Goal: Task Accomplishment & Management: Use online tool/utility

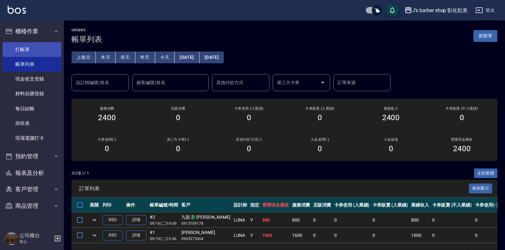
click at [36, 50] on link "打帳單" at bounding box center [32, 49] width 59 height 15
click at [37, 50] on link "打帳單" at bounding box center [32, 49] width 59 height 15
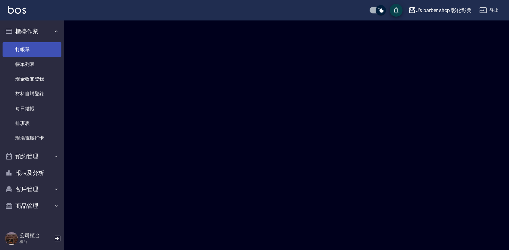
click at [37, 50] on link "打帳單" at bounding box center [32, 49] width 59 height 15
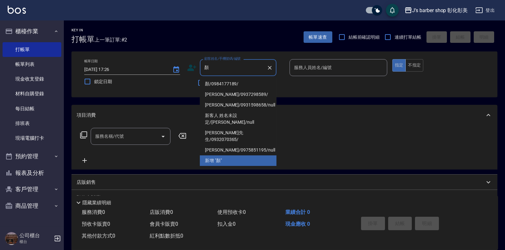
click at [233, 80] on li "顏/0984177189/" at bounding box center [238, 84] width 77 height 11
type input "顏/0984177189/"
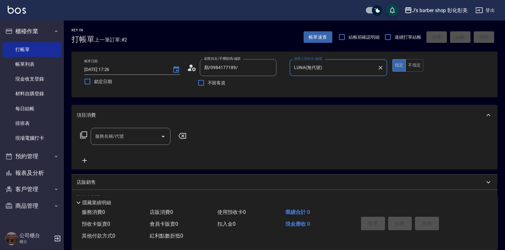
type input "LUNA(無代號)"
click at [136, 133] on input "服務名稱/代號" at bounding box center [126, 136] width 65 height 11
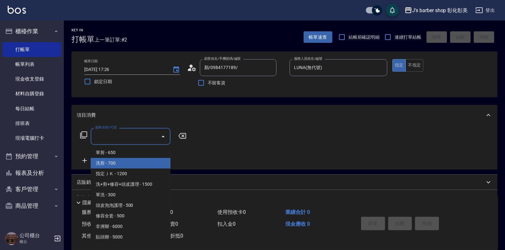
click at [116, 163] on span "洗剪 - 700" at bounding box center [131, 163] width 80 height 11
type input "洗剪(101)"
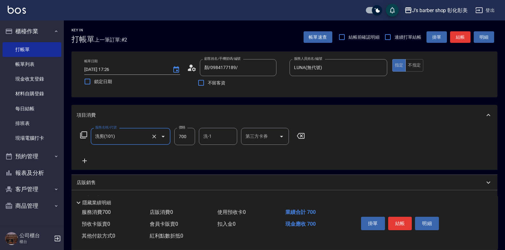
click at [188, 138] on input "700" at bounding box center [184, 136] width 21 height 17
click at [230, 130] on div "洗-1" at bounding box center [218, 136] width 38 height 17
type input "800"
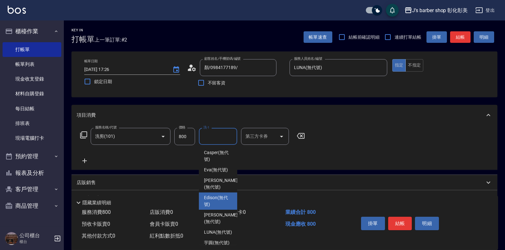
scroll to position [54, 0]
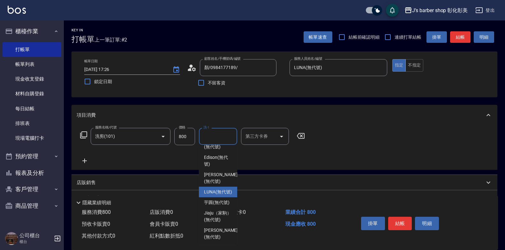
click at [227, 189] on span "LUNA (無代號)" at bounding box center [218, 192] width 28 height 7
type input "LUNA(無代號)"
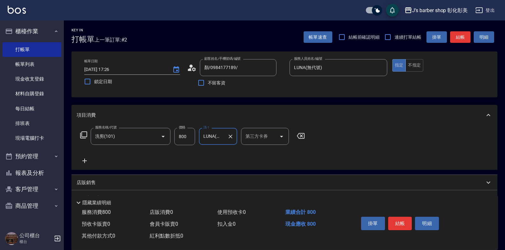
click at [85, 162] on icon at bounding box center [84, 160] width 4 height 4
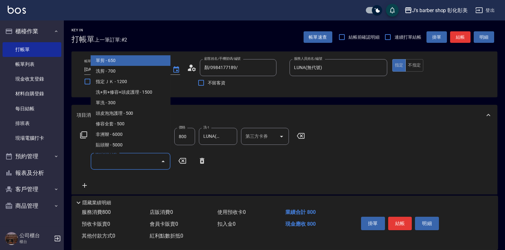
click at [118, 157] on input "服務名稱/代號" at bounding box center [126, 161] width 65 height 11
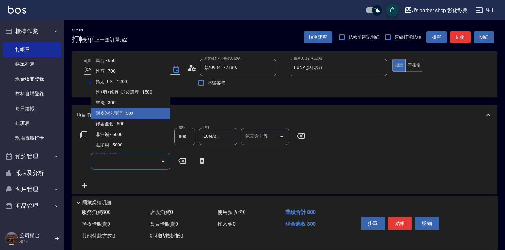
click at [145, 111] on span "頭皮泡泡護理 - 500" at bounding box center [131, 113] width 80 height 11
type input "頭皮泡泡護理(201)"
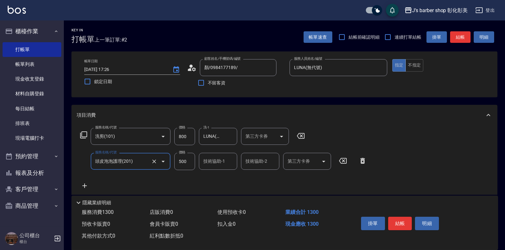
click at [184, 163] on input "500" at bounding box center [184, 161] width 21 height 17
type input "400"
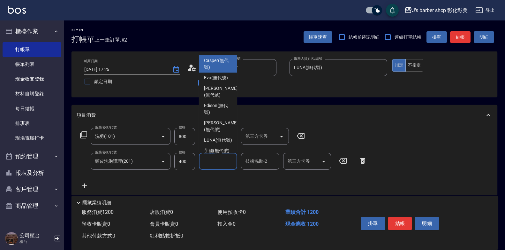
click at [227, 162] on input "技術協助-1" at bounding box center [218, 161] width 33 height 11
click at [226, 143] on span "LUNA (無代號)" at bounding box center [218, 140] width 28 height 7
type input "LUNA(無代號)"
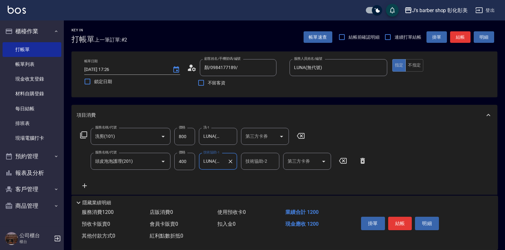
click at [269, 159] on input "技術協助-2" at bounding box center [260, 161] width 33 height 11
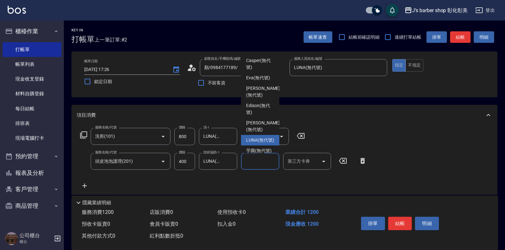
click at [275, 145] on div "LUNA (無代號)" at bounding box center [260, 140] width 38 height 11
type input "LUNA(無代號)"
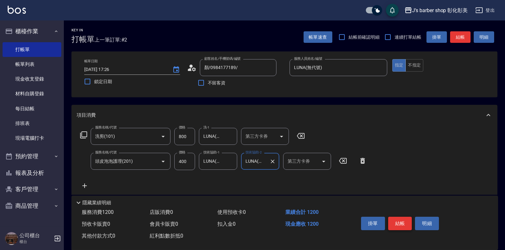
click at [400, 218] on button "結帳" at bounding box center [401, 223] width 24 height 13
